Goal: Find specific page/section: Find specific page/section

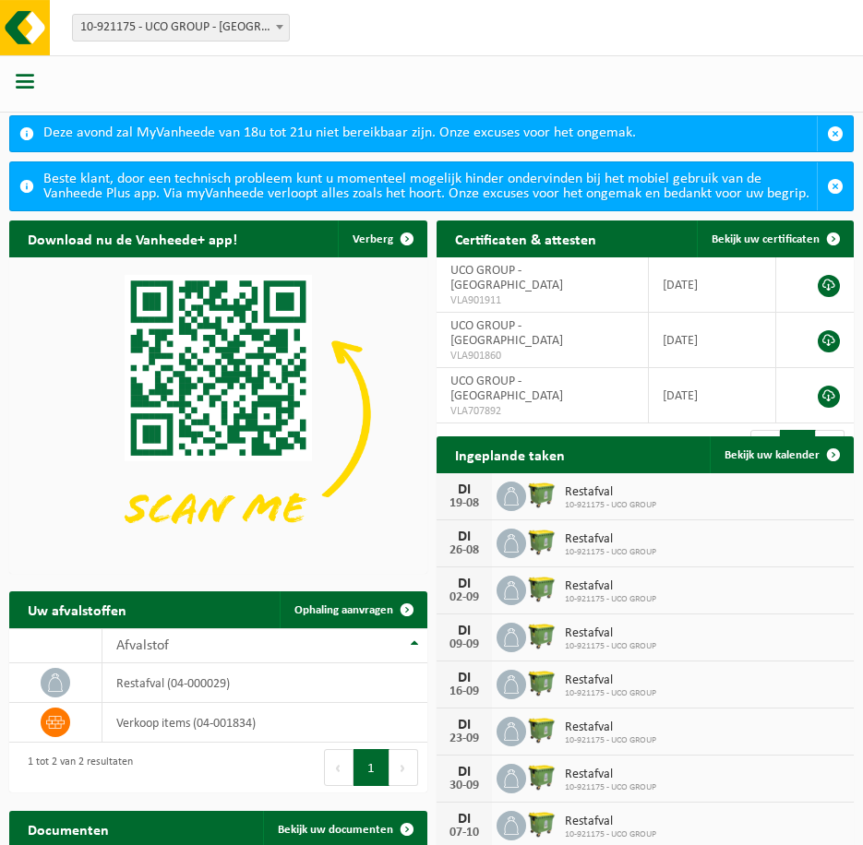
click at [401, 101] on div at bounding box center [431, 83] width 863 height 57
click at [0, 0] on span at bounding box center [0, 0] width 0 height 0
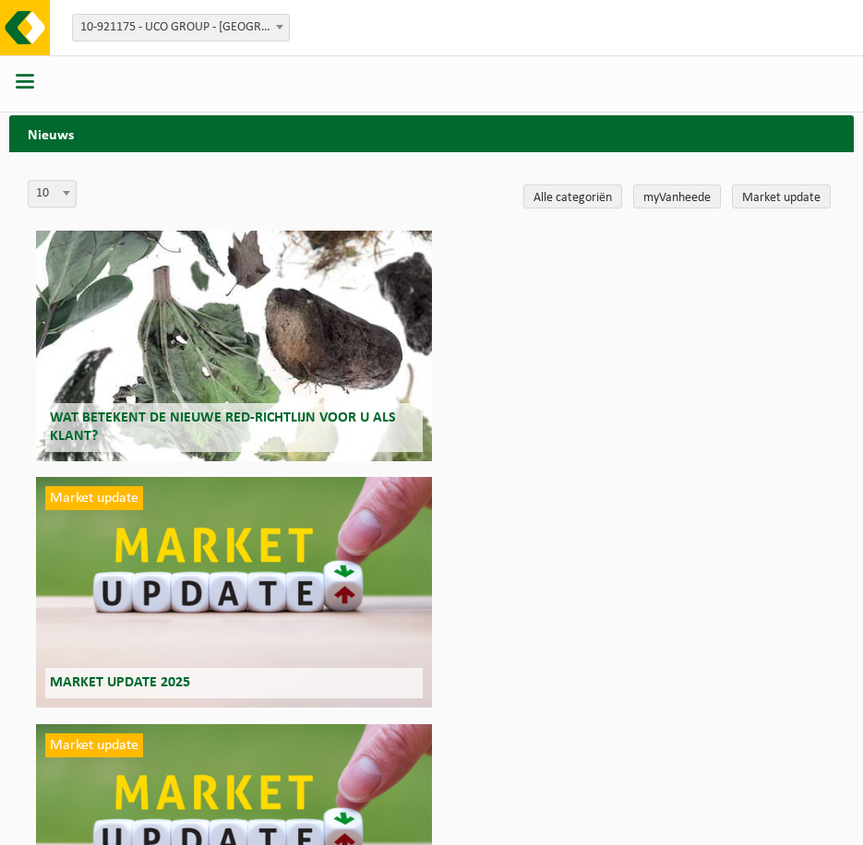
click at [0, 0] on span at bounding box center [0, 0] width 0 height 0
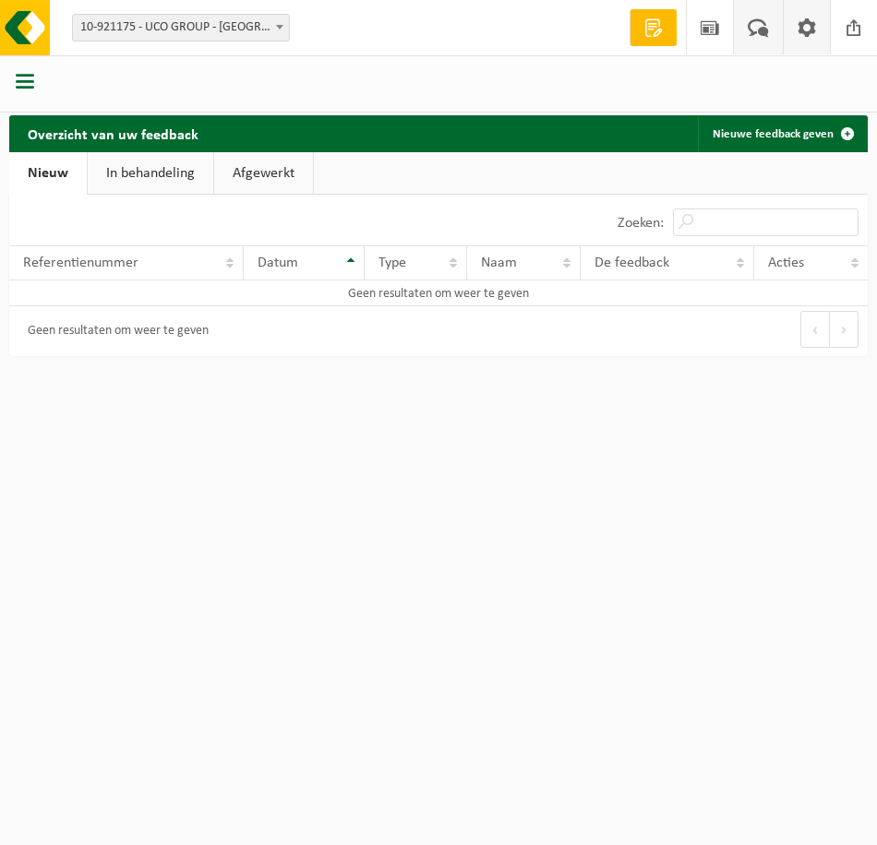
click at [808, 27] on span at bounding box center [807, 27] width 28 height 54
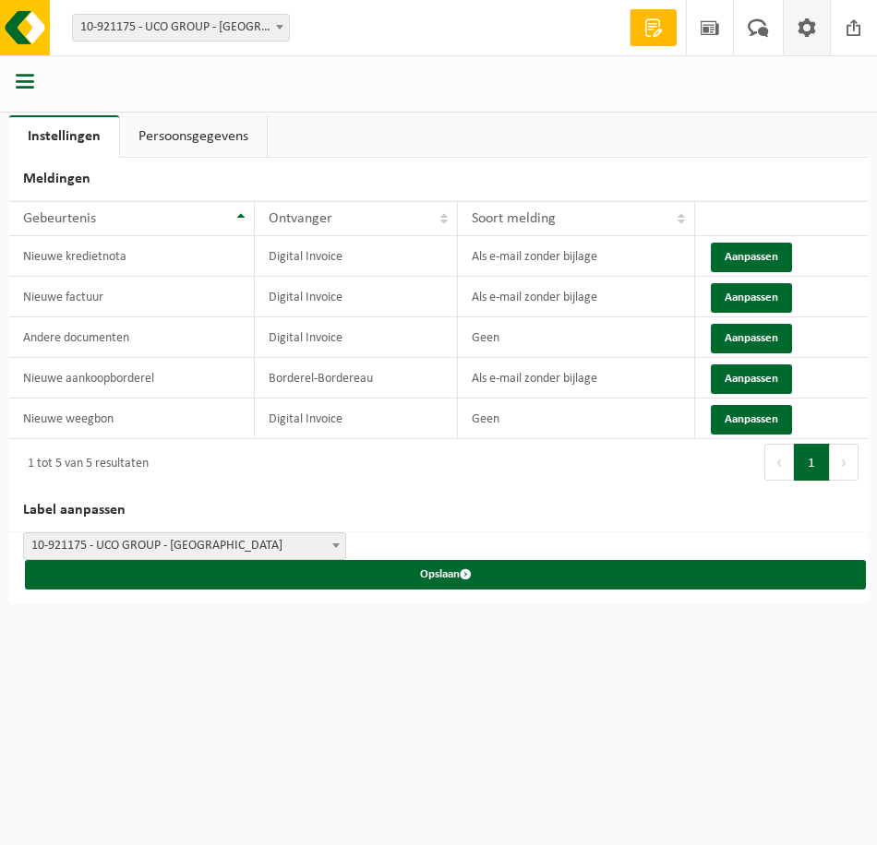
drag, startPoint x: 501, startPoint y: 504, endPoint x: 127, endPoint y: 162, distance: 506.9
click at [501, 503] on h2 "Label aanpassen" at bounding box center [438, 510] width 858 height 43
click at [175, 136] on link "Persoonsgegevens" at bounding box center [193, 136] width 147 height 42
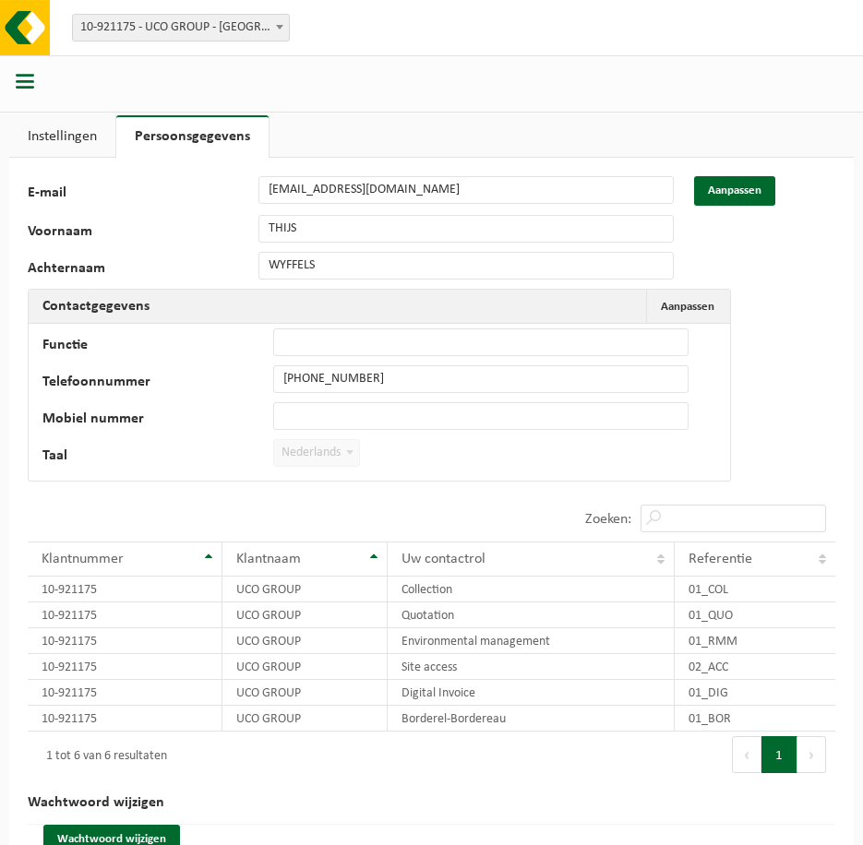
click at [31, 83] on span "button" at bounding box center [25, 81] width 18 height 18
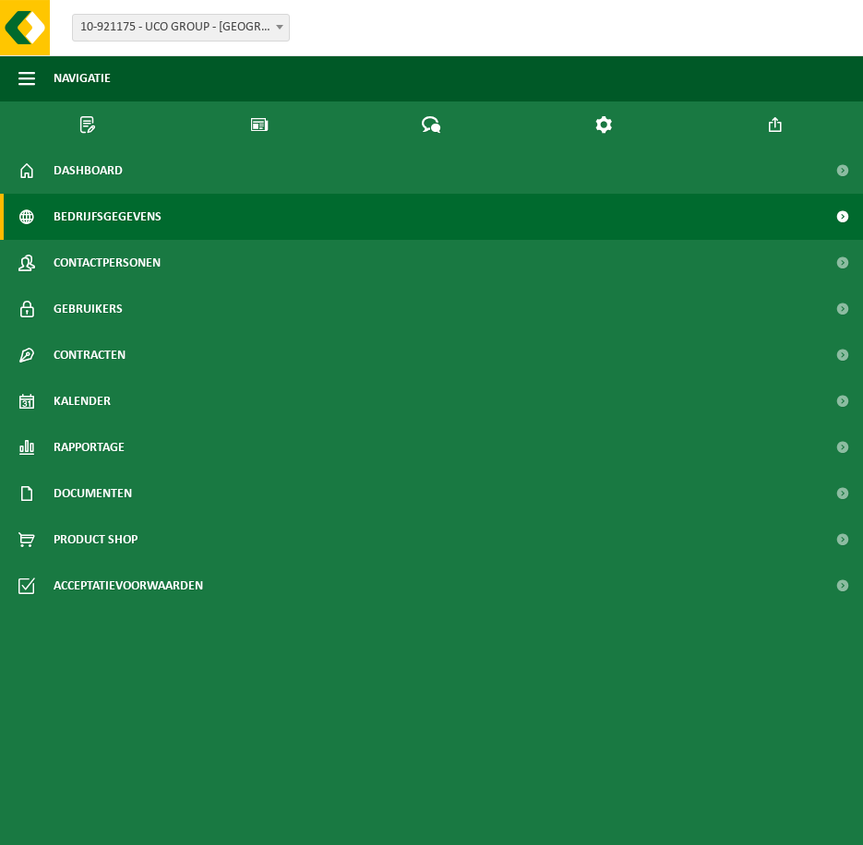
click at [133, 194] on span "Bedrijfsgegevens" at bounding box center [108, 217] width 108 height 46
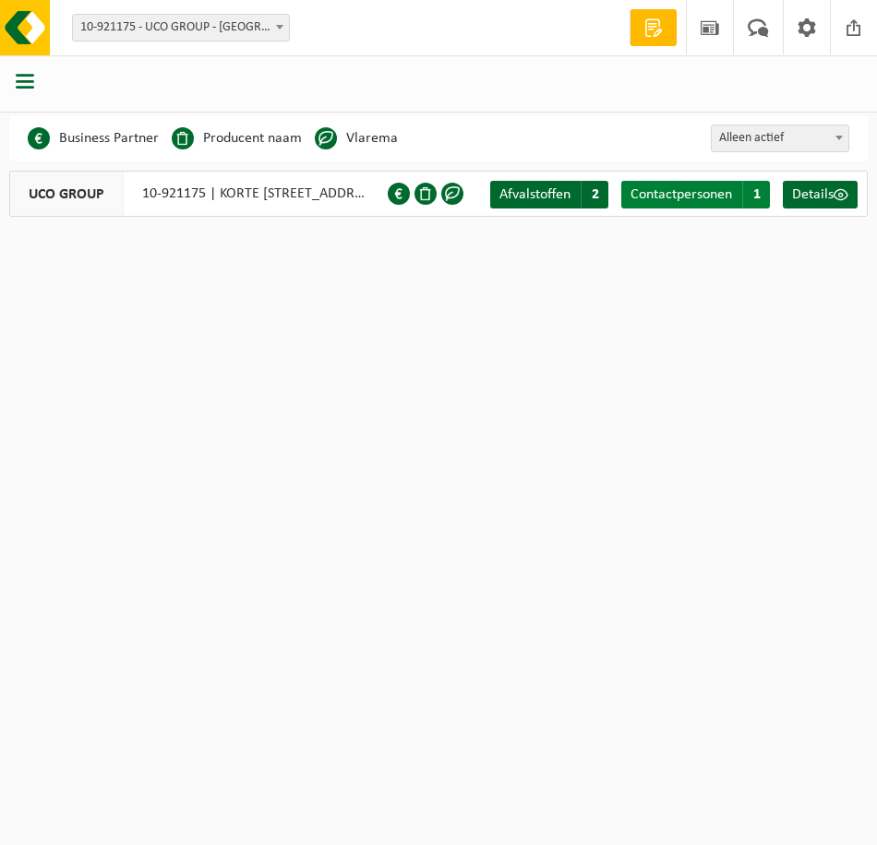
click at [665, 195] on span "Contactpersonen" at bounding box center [681, 194] width 102 height 15
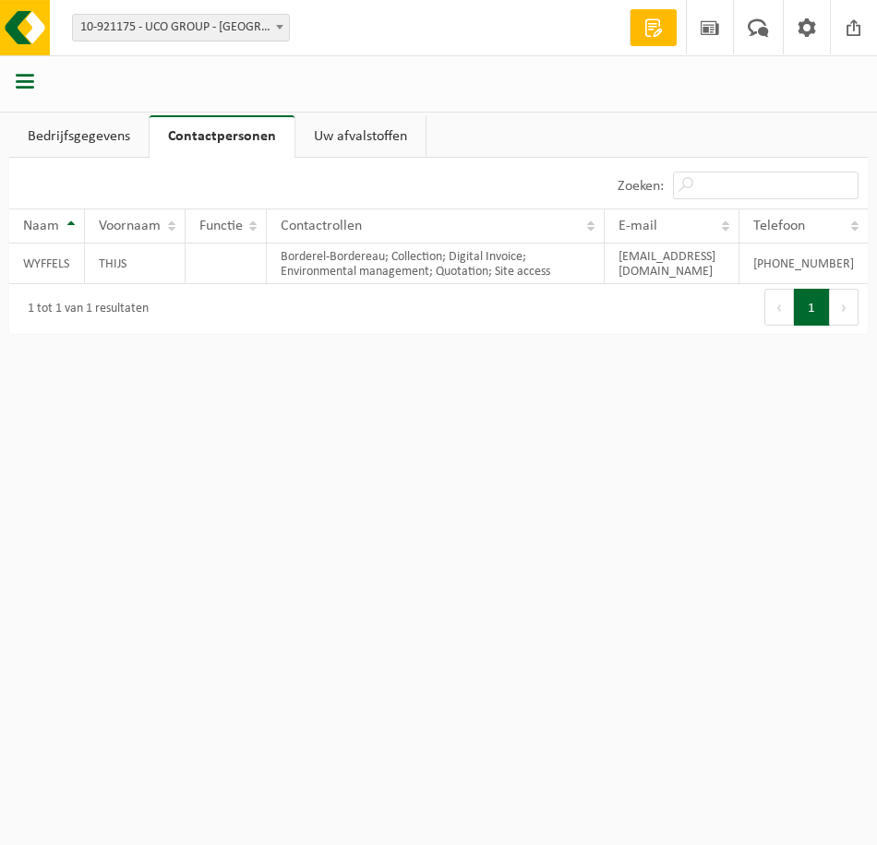
click at [435, 304] on div "1 tot 1 van 1 resultaten" at bounding box center [223, 309] width 429 height 50
click at [220, 321] on div "1 tot 1 van 1 resultaten" at bounding box center [223, 309] width 429 height 50
click at [333, 519] on html "Vestiging: 10-921175 - UCO GROUP - BRUGGE 10-921175 - UCO GROUP - BRUGGE Welkom…" at bounding box center [438, 422] width 877 height 845
click at [506, 421] on html "Vestiging: 10-921175 - UCO GROUP - BRUGGE 10-921175 - UCO GROUP - BRUGGE Welkom…" at bounding box center [438, 422] width 877 height 845
click at [42, 126] on link "Bedrijfsgegevens" at bounding box center [78, 136] width 139 height 42
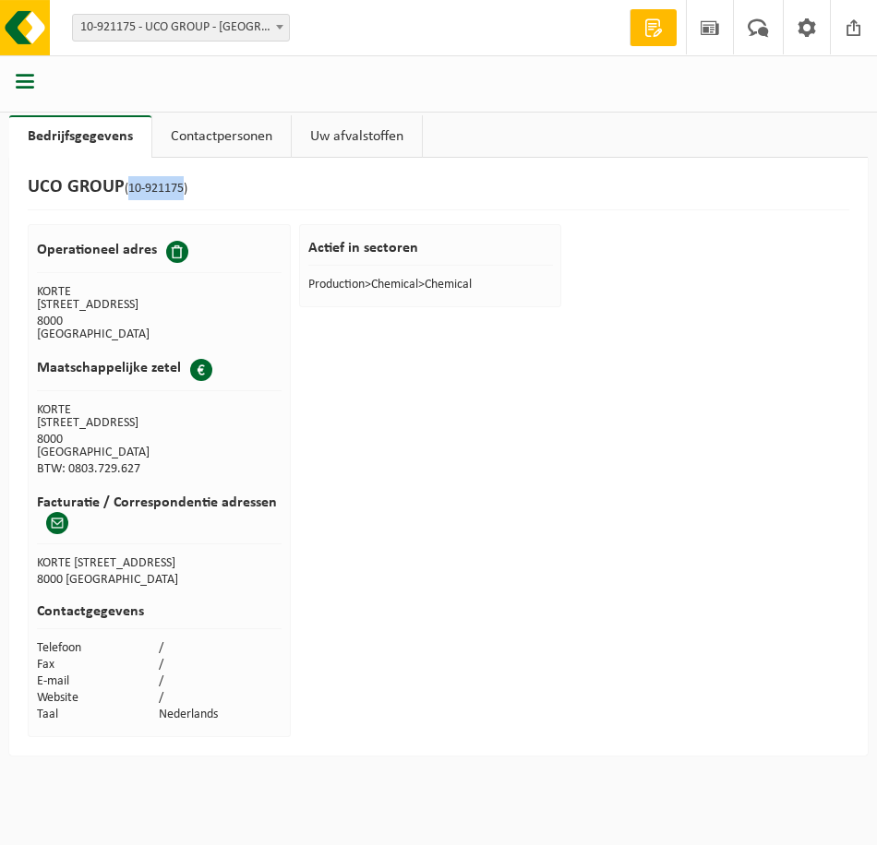
drag, startPoint x: 131, startPoint y: 189, endPoint x: 186, endPoint y: 187, distance: 55.4
click at [186, 187] on span "(10-921175)" at bounding box center [156, 189] width 63 height 14
drag, startPoint x: 186, startPoint y: 187, endPoint x: 244, endPoint y: 192, distance: 57.4
click at [252, 188] on div "UCO GROUP (10-921175)" at bounding box center [438, 193] width 821 height 34
drag, startPoint x: 128, startPoint y: 188, endPoint x: 146, endPoint y: 188, distance: 17.5
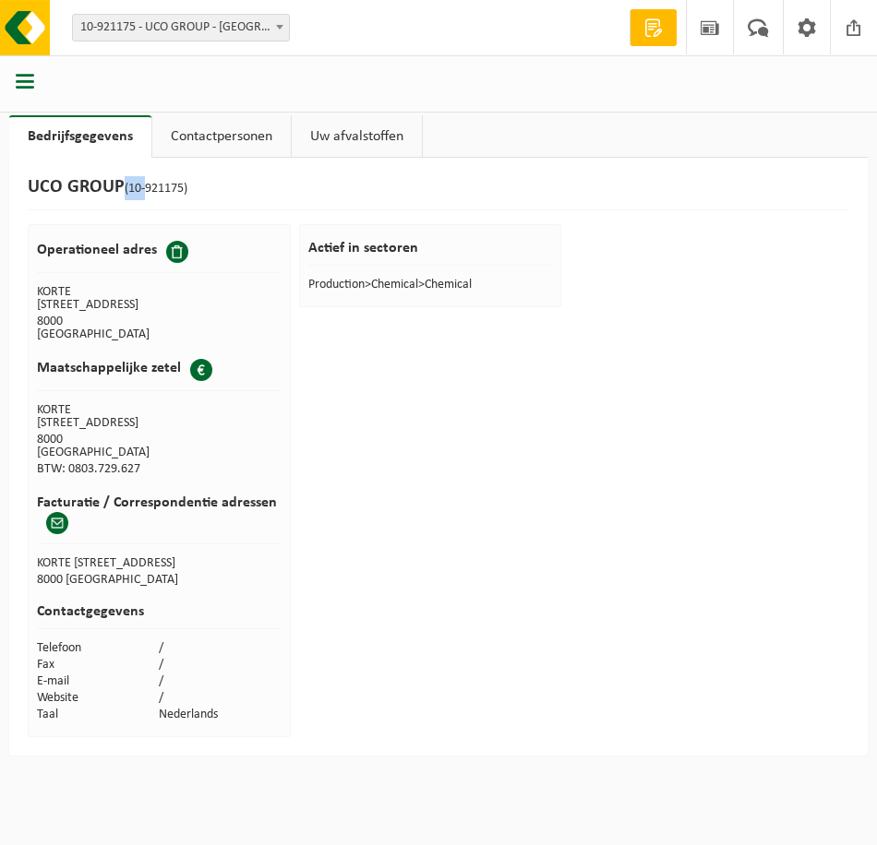
click at [146, 188] on span "(10-921175)" at bounding box center [156, 189] width 63 height 14
drag, startPoint x: 146, startPoint y: 188, endPoint x: 261, endPoint y: 207, distance: 116.8
click at [261, 207] on div "UCO GROUP (10-921175)" at bounding box center [438, 193] width 821 height 34
drag, startPoint x: 131, startPoint y: 190, endPoint x: 186, endPoint y: 190, distance: 54.5
click at [186, 190] on span "(10-921175)" at bounding box center [156, 189] width 63 height 14
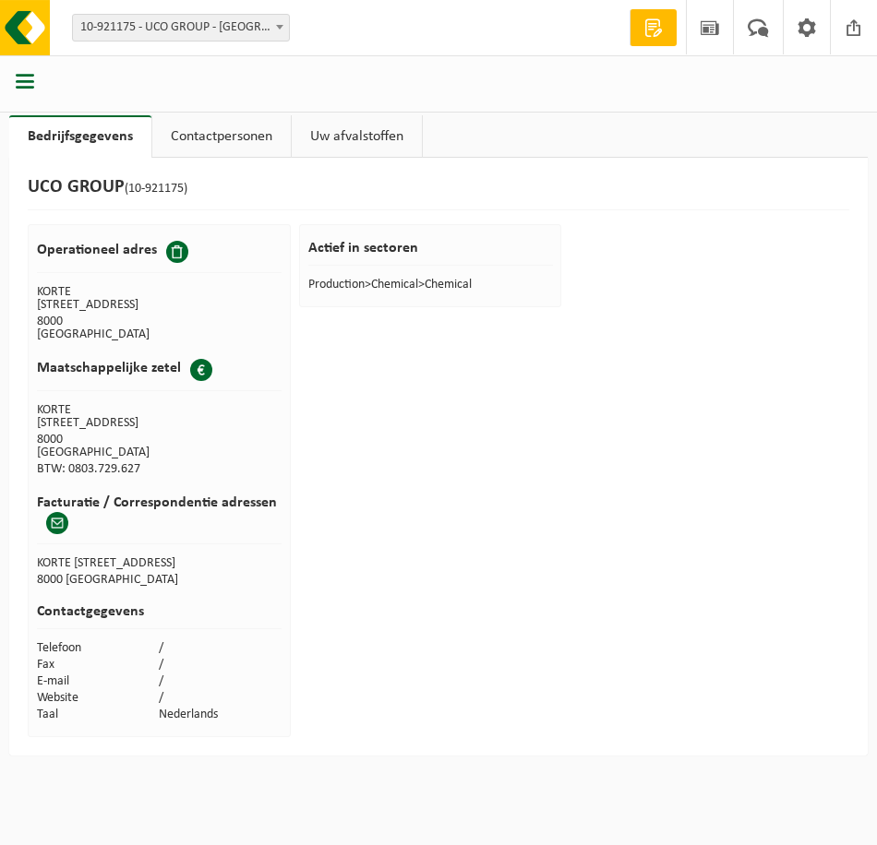
drag, startPoint x: 186, startPoint y: 190, endPoint x: 283, endPoint y: 192, distance: 97.8
click at [283, 192] on div "UCO GROUP (10-921175)" at bounding box center [438, 193] width 821 height 34
drag, startPoint x: 68, startPoint y: 184, endPoint x: 118, endPoint y: 190, distance: 50.3
click at [118, 190] on h1 "UCO GROUP (10-921175)" at bounding box center [108, 188] width 160 height 24
drag, startPoint x: 118, startPoint y: 190, endPoint x: 276, endPoint y: 199, distance: 158.1
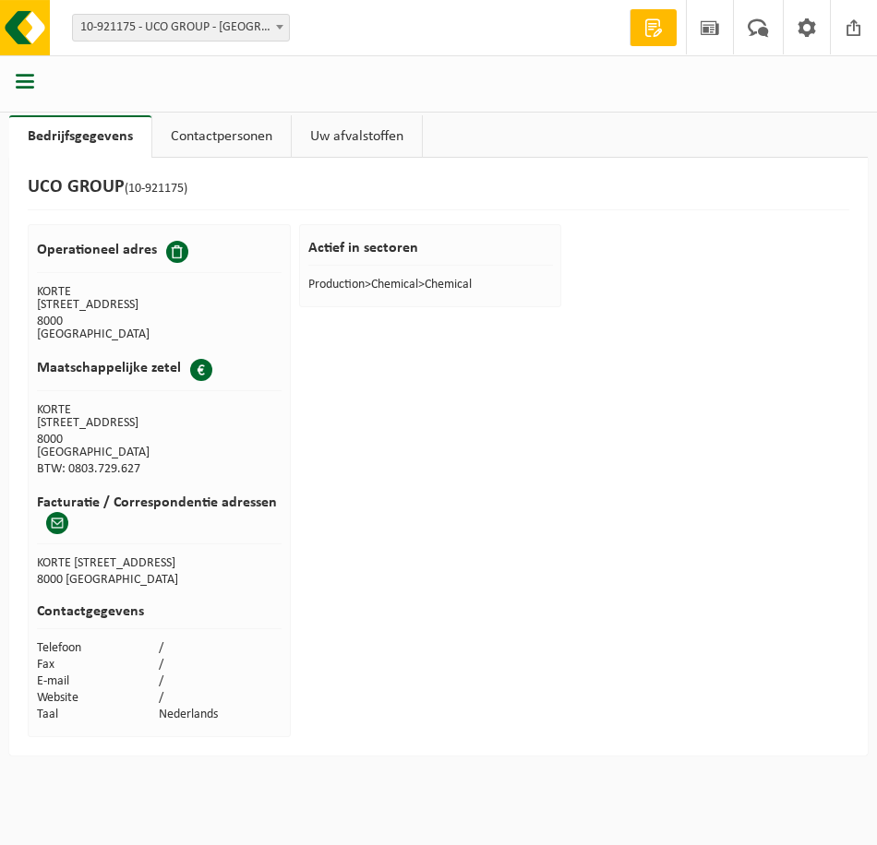
click at [276, 199] on div "UCO GROUP (10-921175)" at bounding box center [438, 193] width 821 height 34
click at [230, 180] on div "UCO GROUP (10-921175)" at bounding box center [438, 193] width 821 height 34
drag, startPoint x: 129, startPoint y: 191, endPoint x: 186, endPoint y: 184, distance: 57.7
click at [186, 184] on span "(10-921175)" at bounding box center [156, 189] width 63 height 14
drag, startPoint x: 186, startPoint y: 184, endPoint x: 208, endPoint y: 197, distance: 24.8
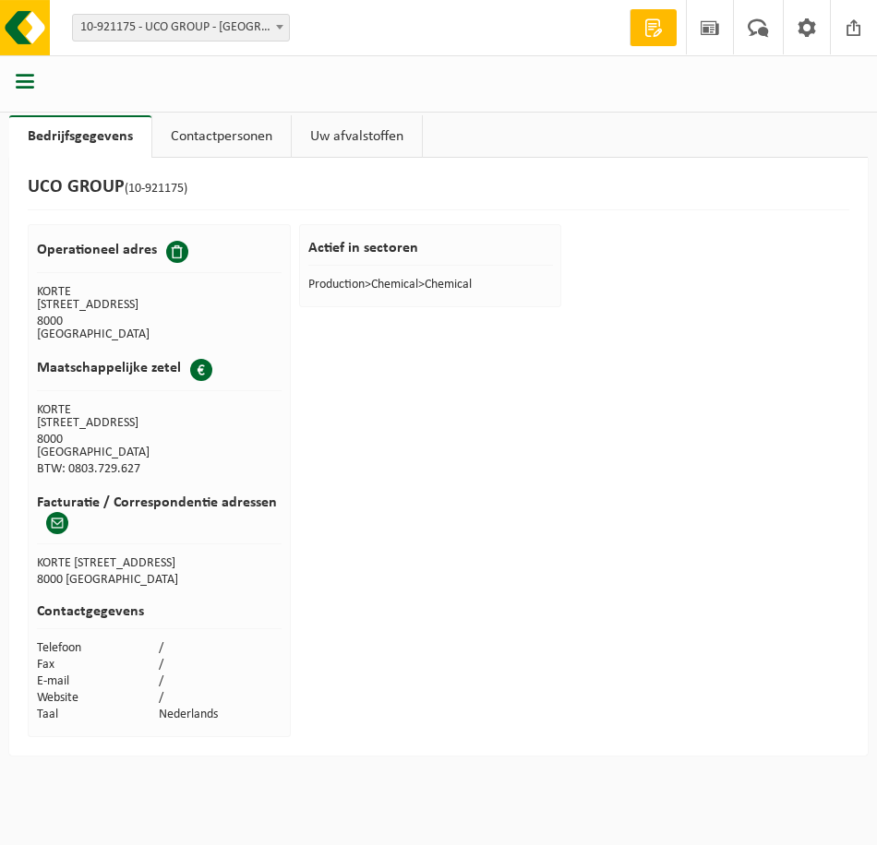
click at [227, 192] on div "UCO GROUP (10-921175)" at bounding box center [438, 193] width 821 height 34
drag, startPoint x: 205, startPoint y: 195, endPoint x: -4, endPoint y: 189, distance: 208.6
click at [0, 189] on html "Vestiging: 10-921175 - UCO GROUP - BRUGGE 10-921175 - UCO GROUP - BRUGGE Welkom…" at bounding box center [438, 422] width 877 height 845
click at [279, 183] on div "UCO GROUP (10-921175)" at bounding box center [438, 193] width 821 height 34
click at [446, 482] on div "UCO GROUP (10-921175) Operationeel adres KORTE GOTEVLIETSTRAAT 9 8000 BRUGGE Ma…" at bounding box center [438, 457] width 858 height 598
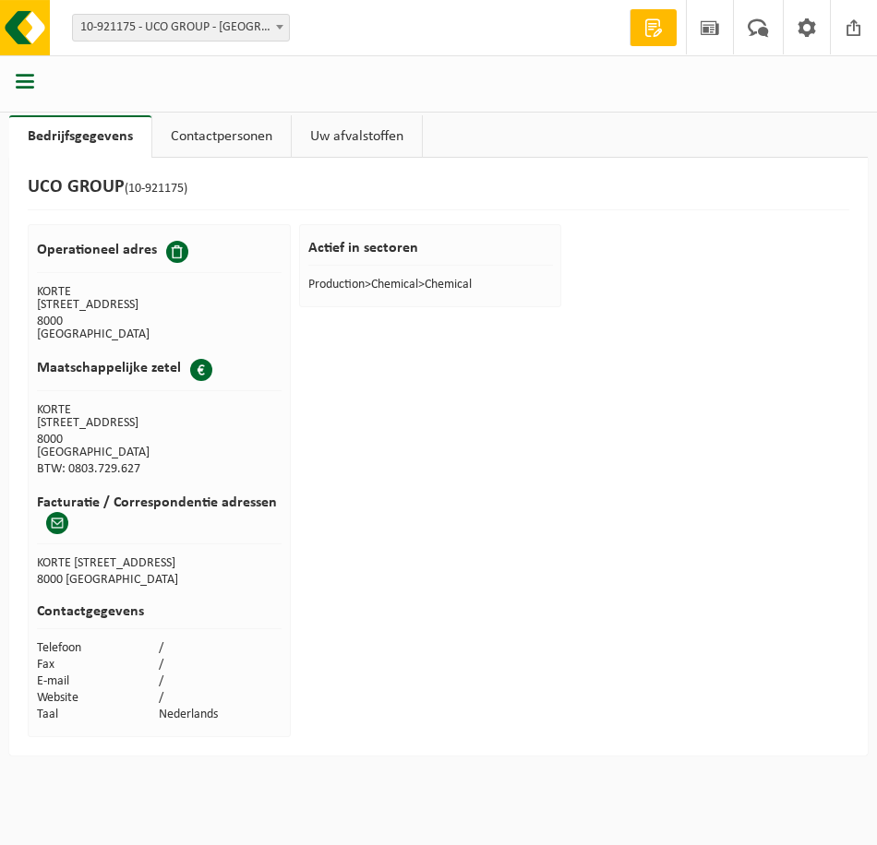
click at [437, 469] on div "UCO GROUP (10-921175) Operationeel adres KORTE GOTEVLIETSTRAAT 9 8000 BRUGGE Ma…" at bounding box center [438, 457] width 858 height 598
